Goal: Complete application form

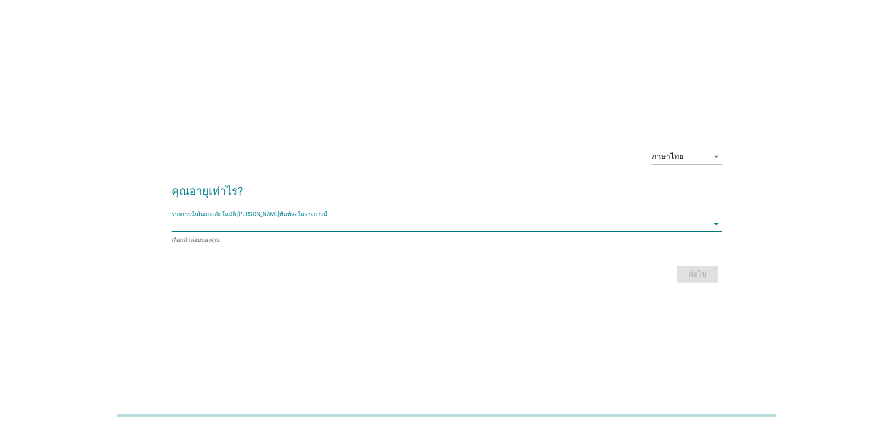
click at [532, 220] on input "รายการนี้เป็นแบบอัตโนมัติ คุณสามารถพิมพ์ลงในรายการนี้" at bounding box center [440, 224] width 537 height 15
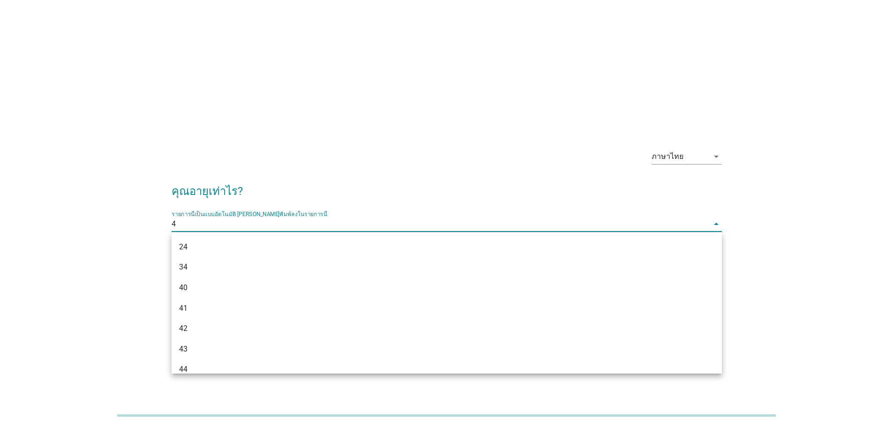
type input "41"
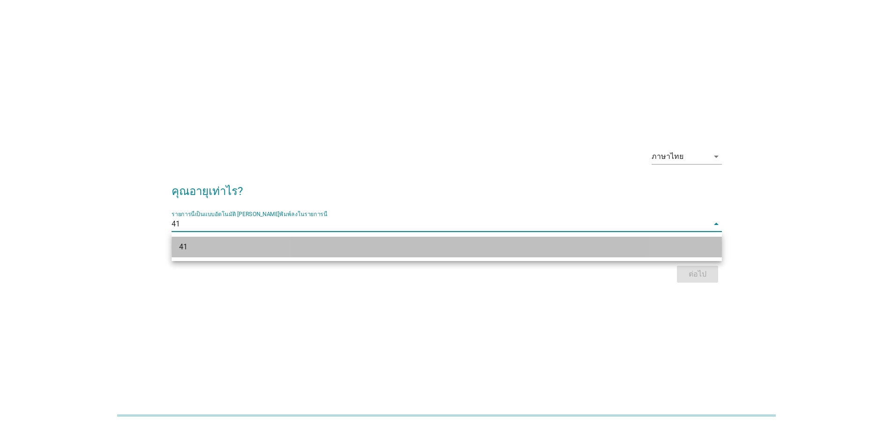
click at [543, 237] on div "41" at bounding box center [447, 247] width 550 height 21
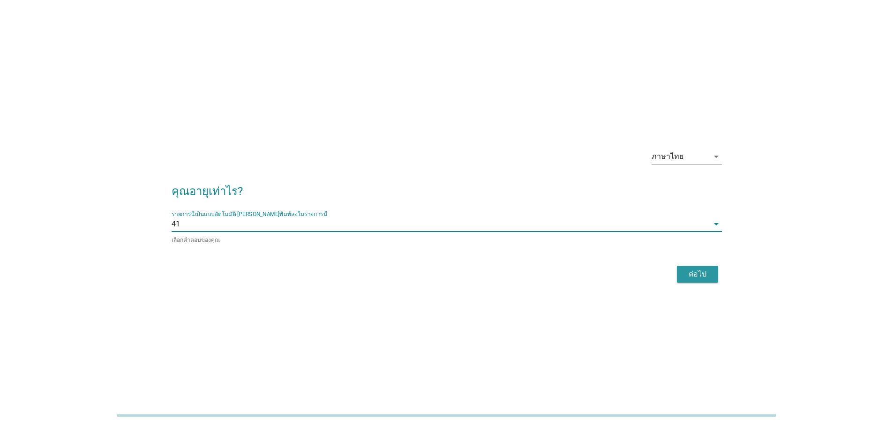
click at [685, 267] on button "ต่อไป" at bounding box center [697, 274] width 41 height 17
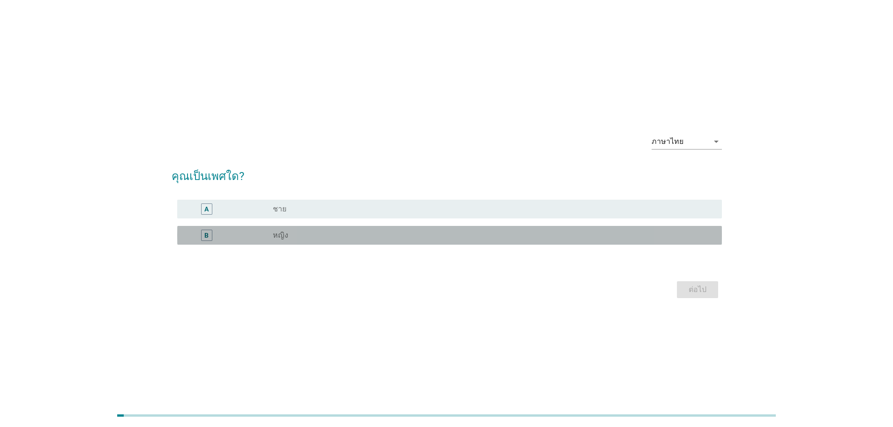
click at [506, 237] on div "radio_button_unchecked หญิง" at bounding box center [490, 235] width 434 height 9
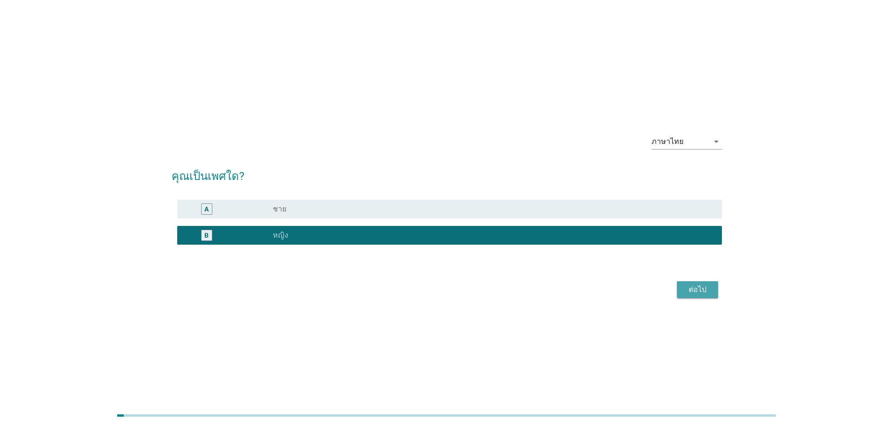
click at [693, 287] on div "ต่อไป" at bounding box center [698, 289] width 26 height 11
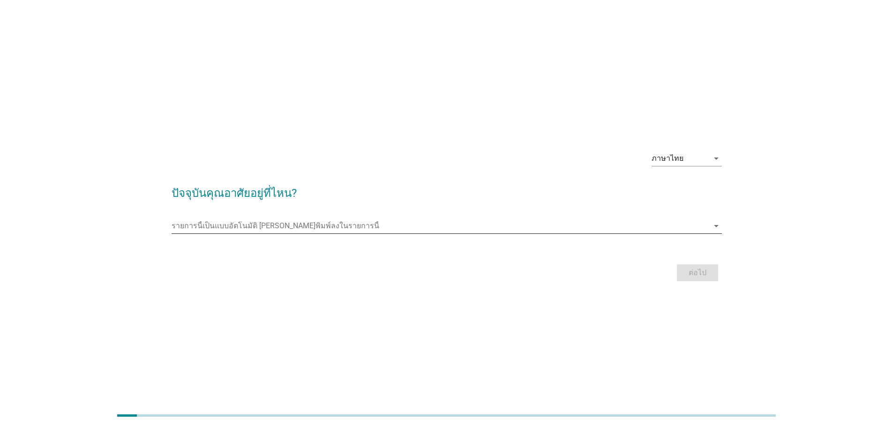
click at [461, 231] on input "รายการนี้เป็นแบบอัตโนมัติ คุณสามารถพิมพ์ลงในรายการนี้" at bounding box center [440, 225] width 537 height 15
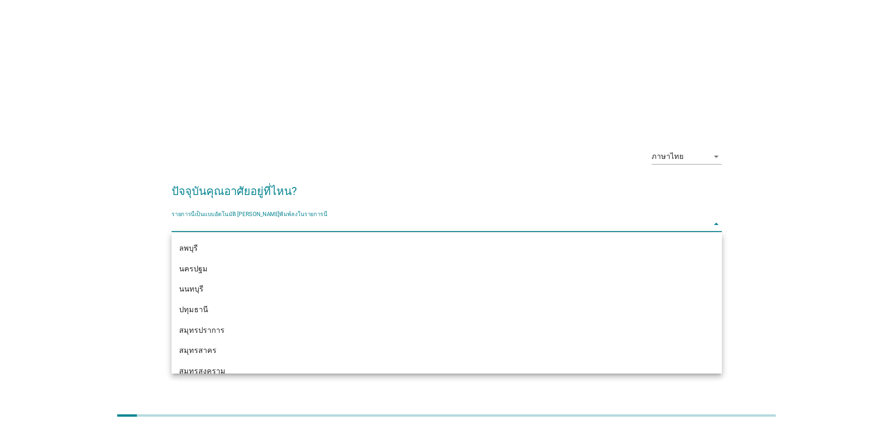
scroll to position [844, 0]
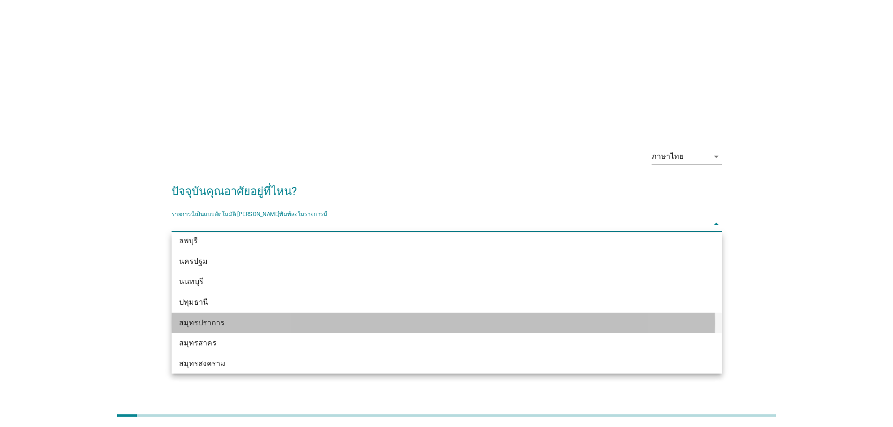
click at [191, 323] on div "สมุทรปราการ" at bounding box center [424, 322] width 491 height 11
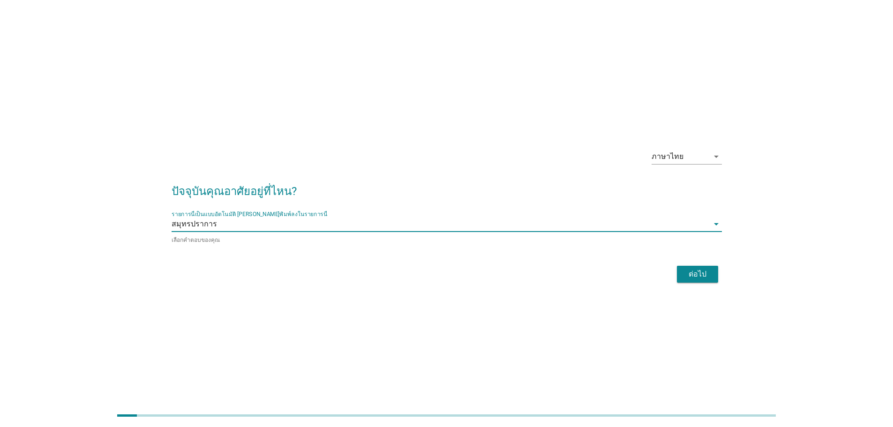
click at [678, 271] on button "ต่อไป" at bounding box center [697, 274] width 41 height 17
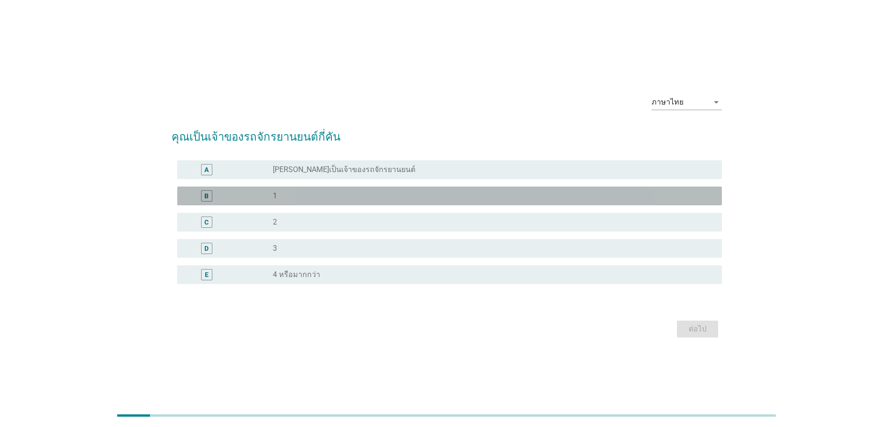
click at [264, 198] on div "B" at bounding box center [229, 195] width 88 height 11
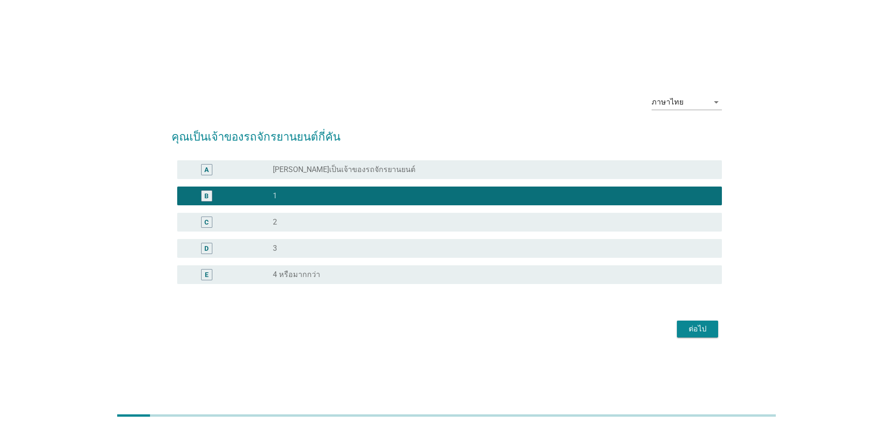
click at [695, 324] on div "ต่อไป" at bounding box center [698, 329] width 26 height 11
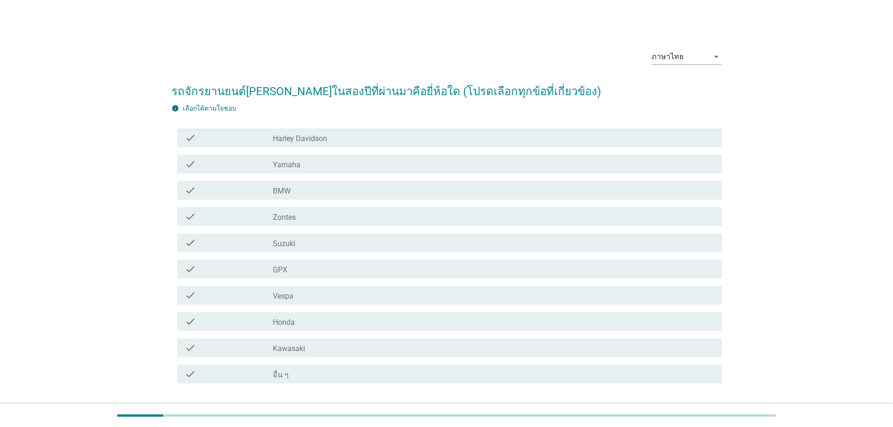
click at [317, 317] on div "check_box_outline_blank Honda" at bounding box center [494, 321] width 442 height 11
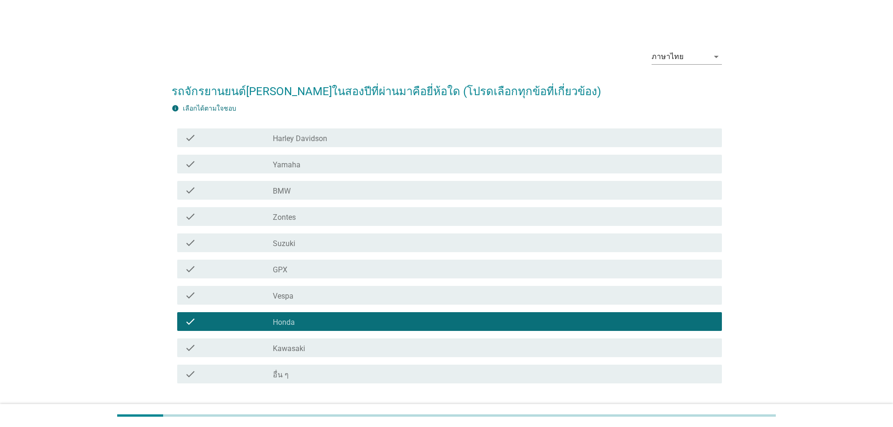
scroll to position [66, 0]
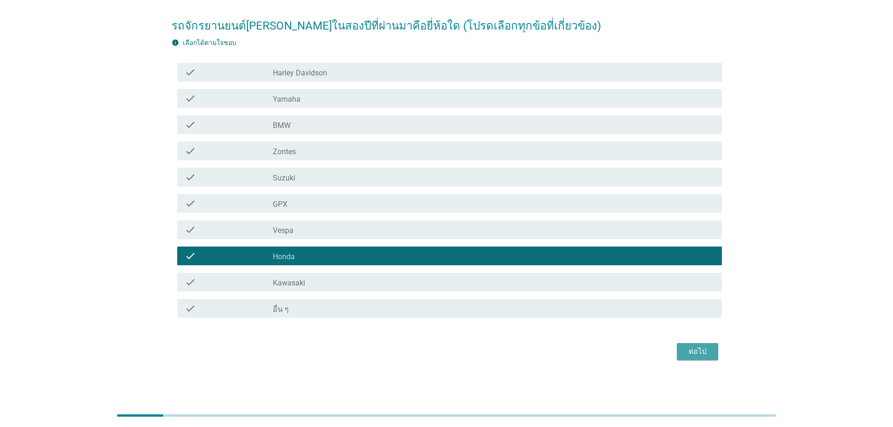
click at [701, 352] on div "ต่อไป" at bounding box center [698, 351] width 26 height 11
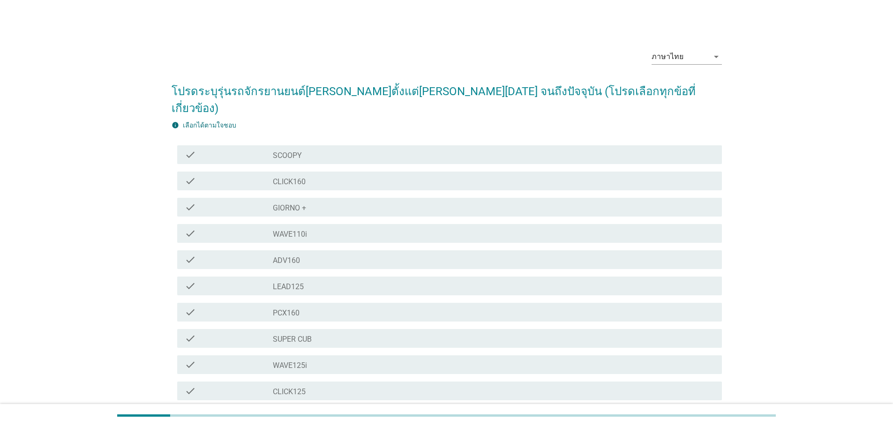
click at [335, 228] on div "check_box_outline_blank WAVE110i" at bounding box center [494, 233] width 442 height 11
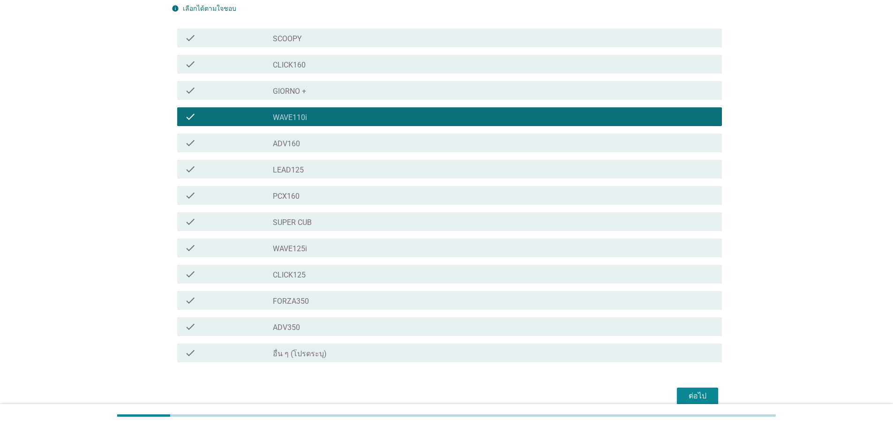
scroll to position [144, 0]
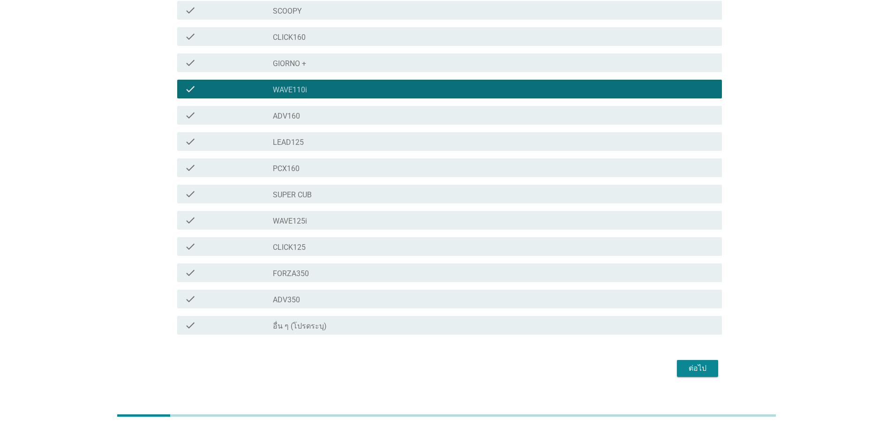
click at [700, 360] on button "ต่อไป" at bounding box center [697, 368] width 41 height 17
